Goal: Navigation & Orientation: Go to known website

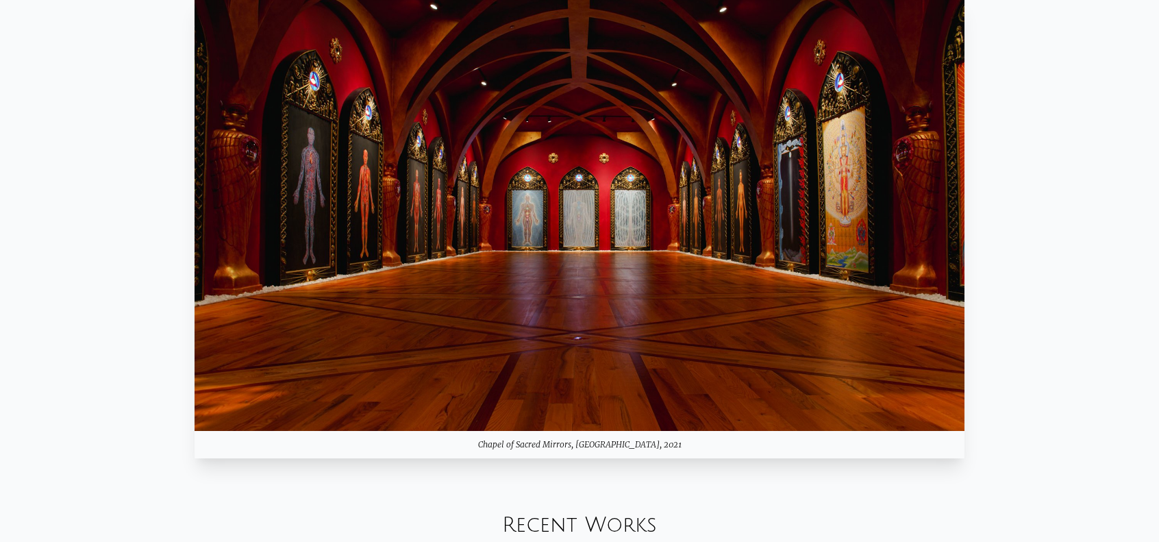
scroll to position [1301, 0]
